Goal: Navigation & Orientation: Find specific page/section

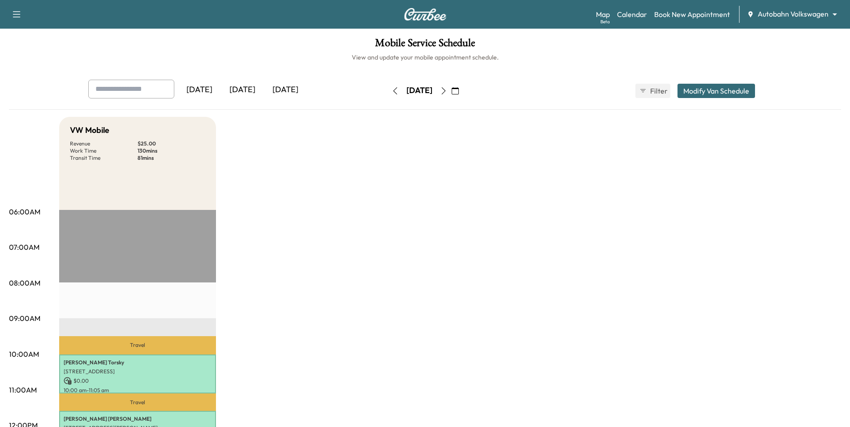
click at [447, 90] on icon "button" at bounding box center [443, 90] width 7 height 7
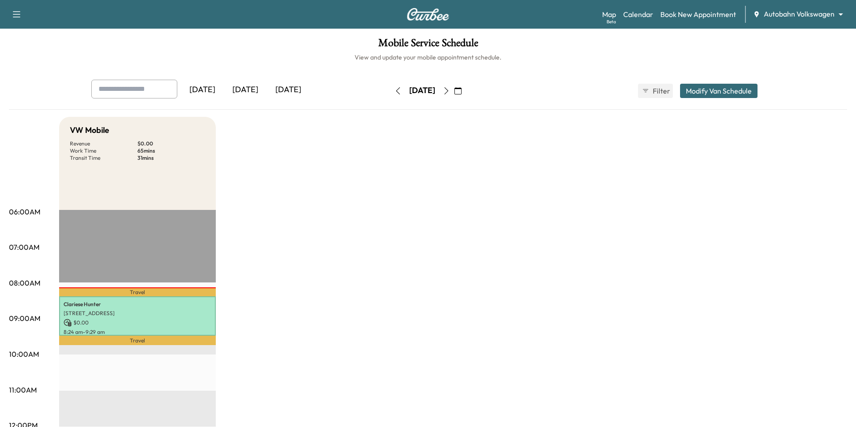
click at [811, 13] on body "Support Log Out Map Beta Calendar Book New Appointment Autobahn Volkswagen ****…" at bounding box center [428, 213] width 856 height 427
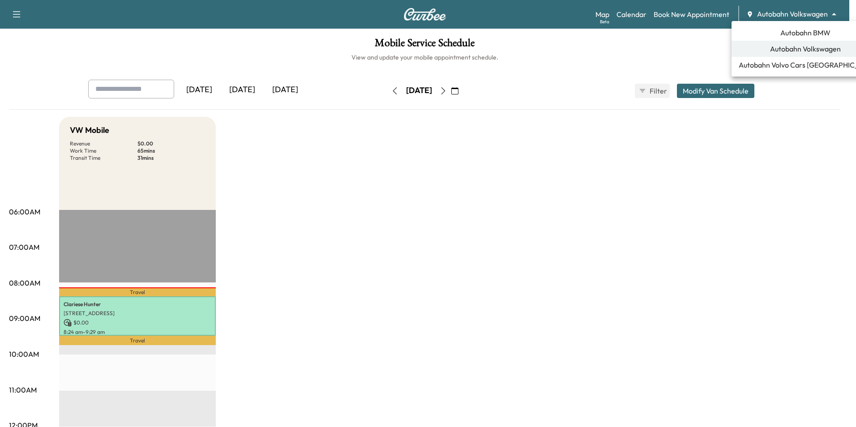
click at [138, 314] on div at bounding box center [428, 213] width 856 height 427
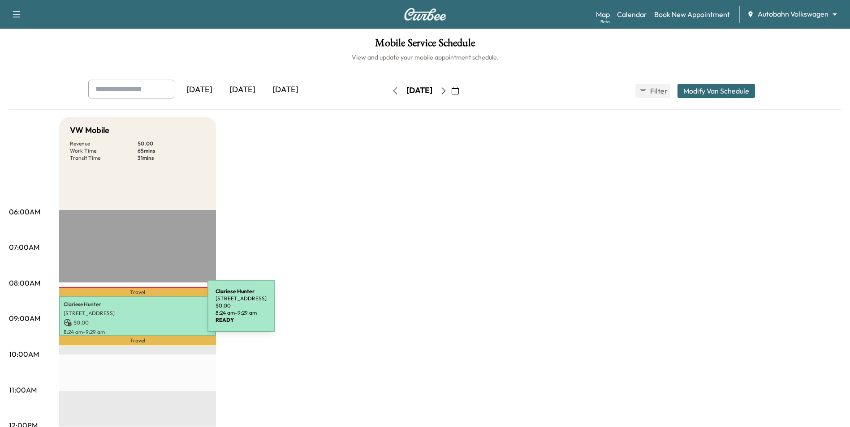
click at [140, 310] on p "[STREET_ADDRESS]" at bounding box center [138, 313] width 148 height 7
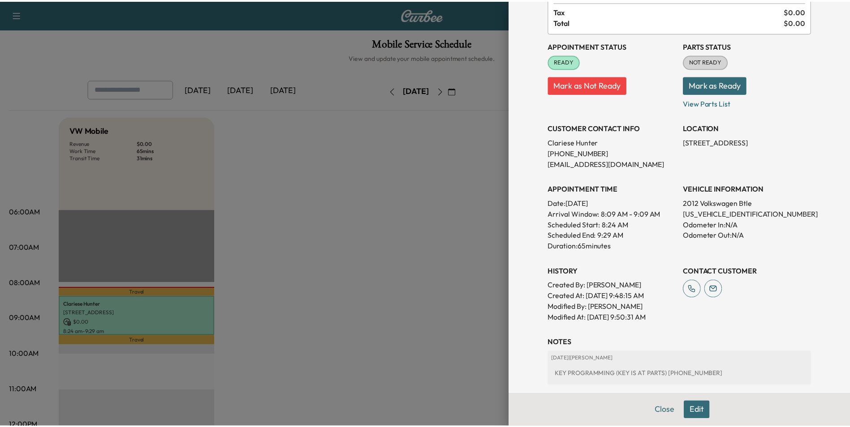
scroll to position [90, 0]
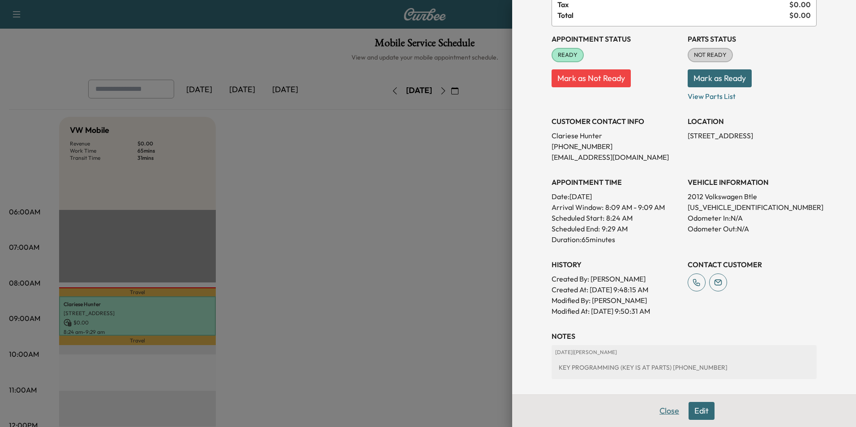
click at [677, 412] on button "Close" at bounding box center [669, 411] width 31 height 18
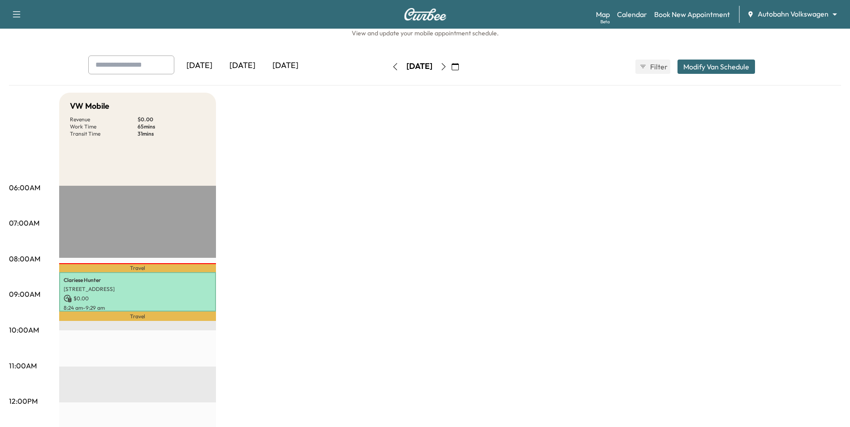
scroll to position [45, 0]
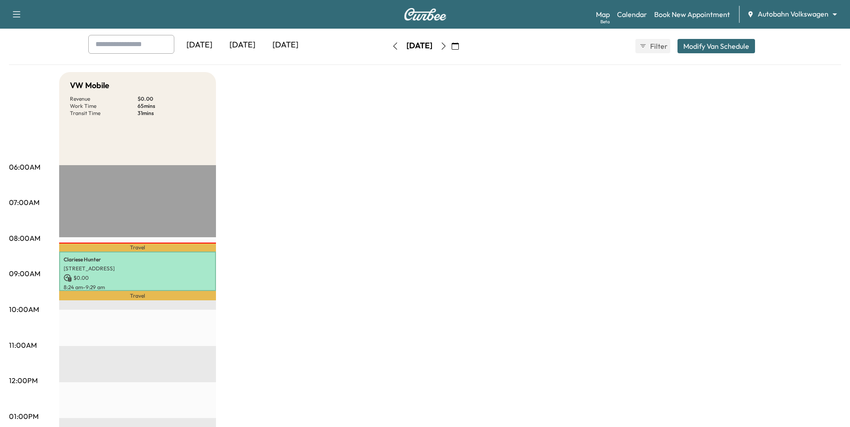
click at [812, 15] on body "Support Log Out Map Beta Calendar Book New Appointment Autobahn Volkswagen ****…" at bounding box center [425, 168] width 850 height 427
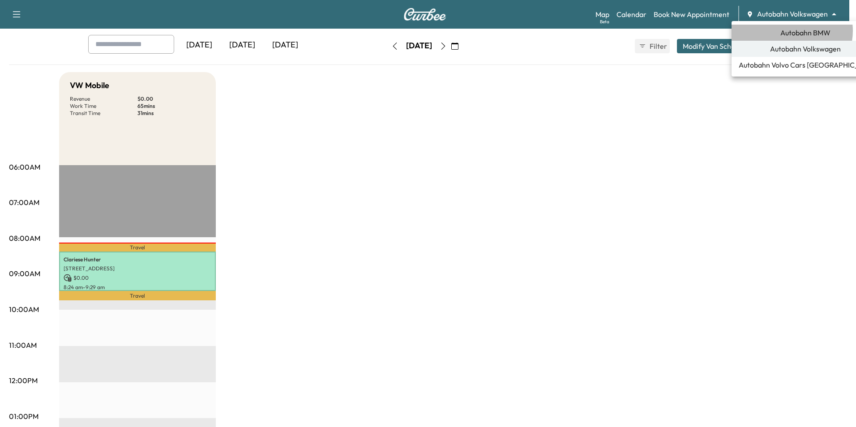
click at [792, 31] on span "Autobahn BMW" at bounding box center [806, 32] width 50 height 11
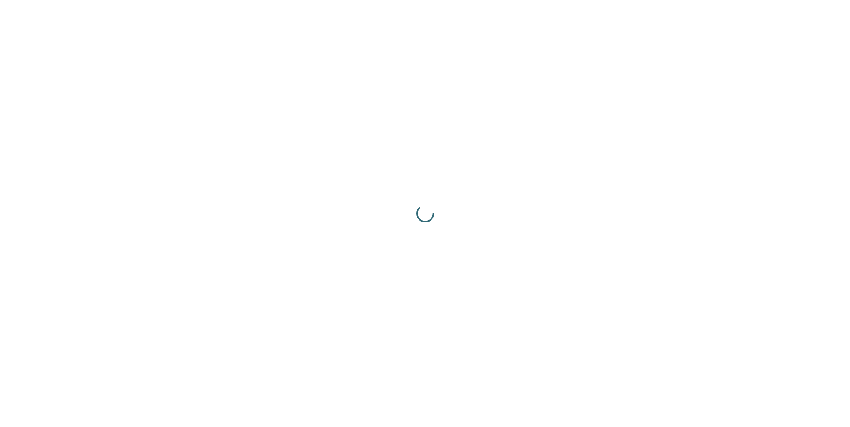
scroll to position [0, 0]
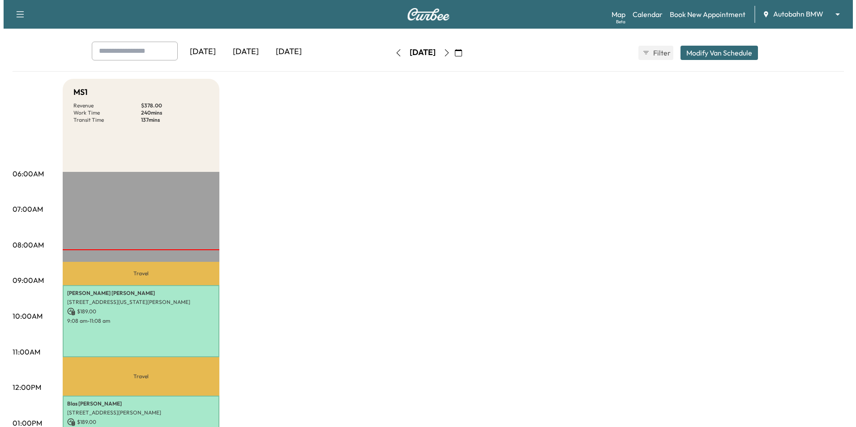
scroll to position [90, 0]
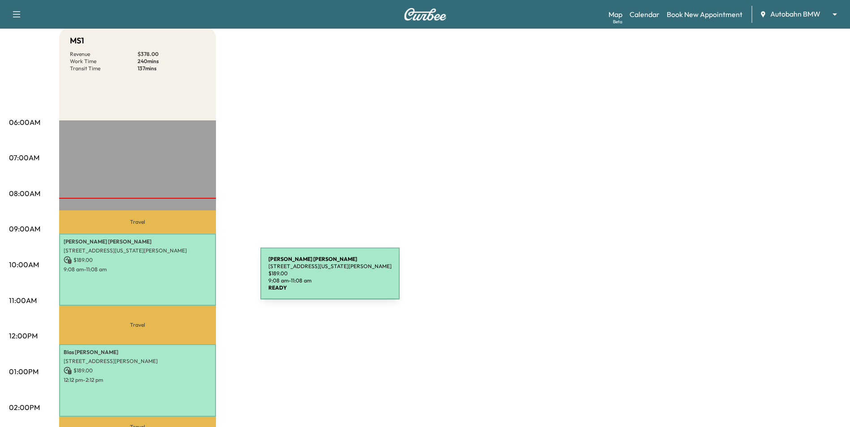
click at [193, 279] on div "[PERSON_NAME] [STREET_ADDRESS][US_STATE][PERSON_NAME] $ 189.00 9:08 am - 11:08 …" at bounding box center [137, 270] width 157 height 73
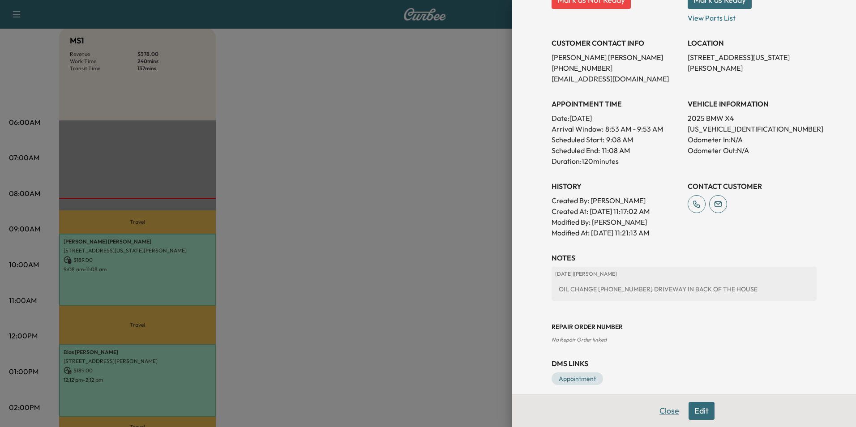
scroll to position [166, 0]
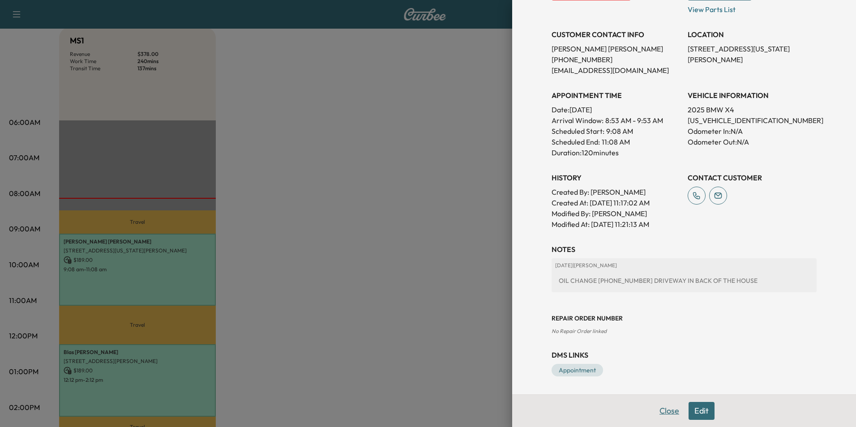
click at [663, 416] on button "Close" at bounding box center [669, 411] width 31 height 18
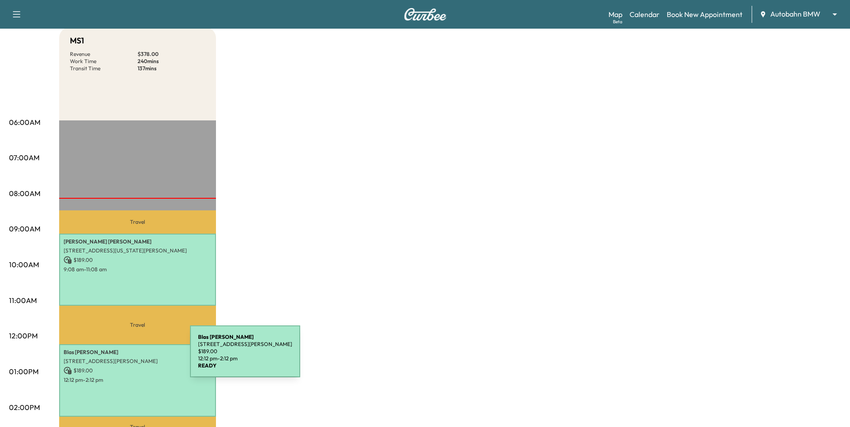
click at [122, 358] on p "[STREET_ADDRESS][PERSON_NAME]" at bounding box center [138, 361] width 148 height 7
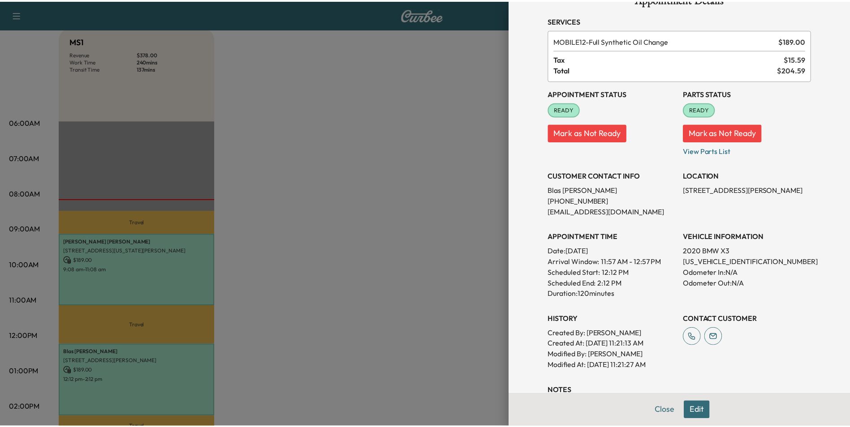
scroll to position [45, 0]
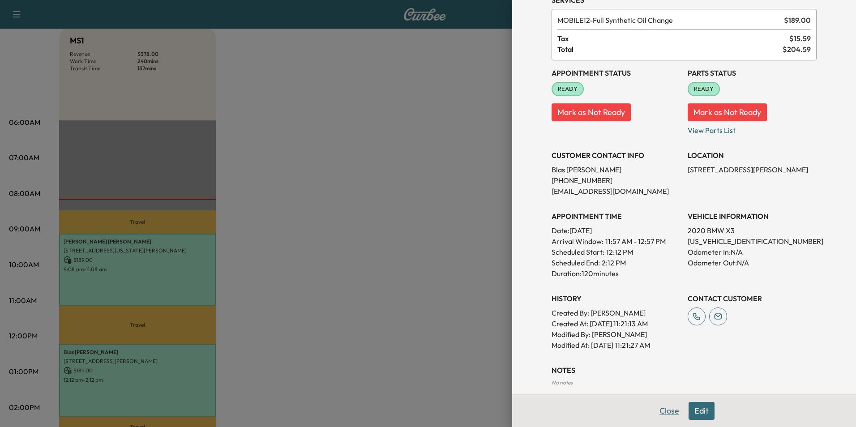
click at [673, 408] on button "Close" at bounding box center [669, 411] width 31 height 18
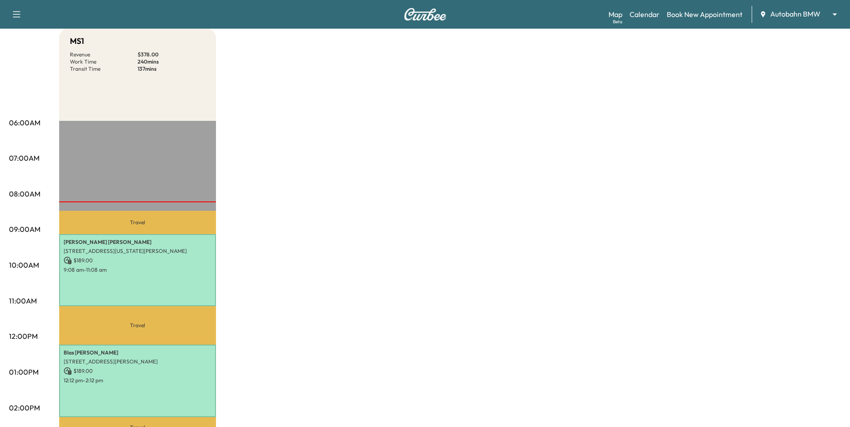
scroll to position [90, 0]
